Goal: Browse casually

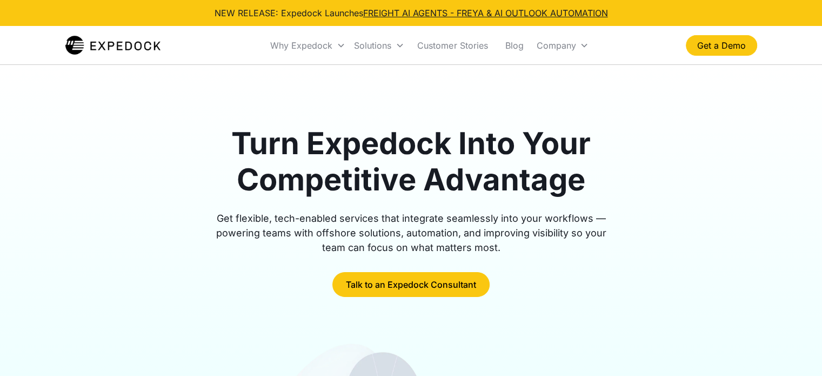
click at [78, 41] on img "home" at bounding box center [113, 46] width 96 height 22
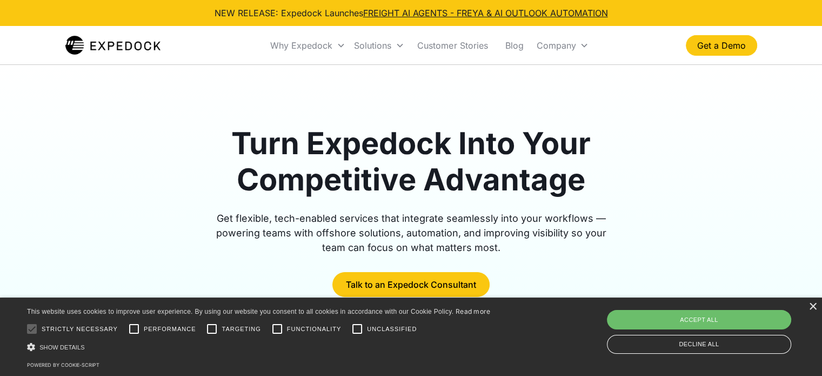
click at [71, 45] on img "home" at bounding box center [113, 46] width 96 height 22
click at [815, 309] on div "×" at bounding box center [812, 307] width 8 height 8
